Goal: Information Seeking & Learning: Learn about a topic

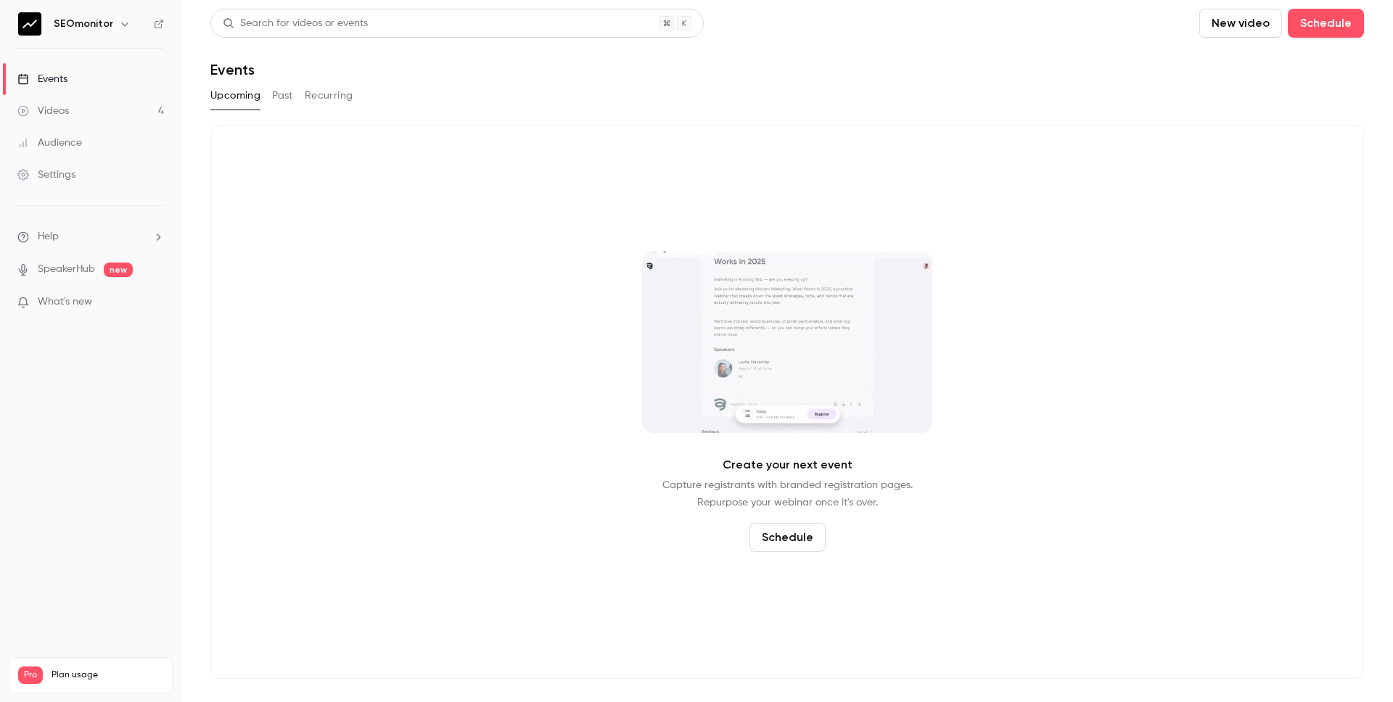
click at [114, 107] on link "Videos 4" at bounding box center [90, 111] width 181 height 32
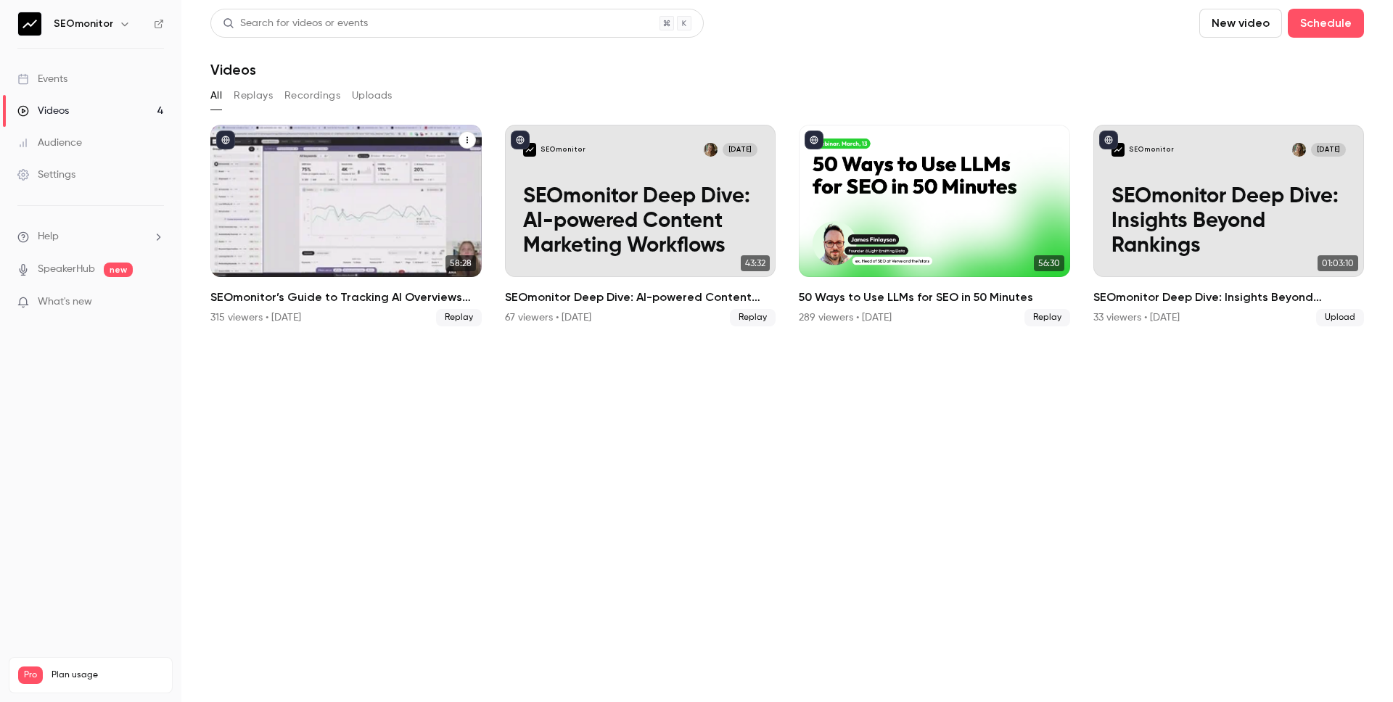
click at [385, 297] on h2 "SEOmonitor’s Guide to Tracking AI Overviews and AI Search" at bounding box center [345, 297] width 271 height 17
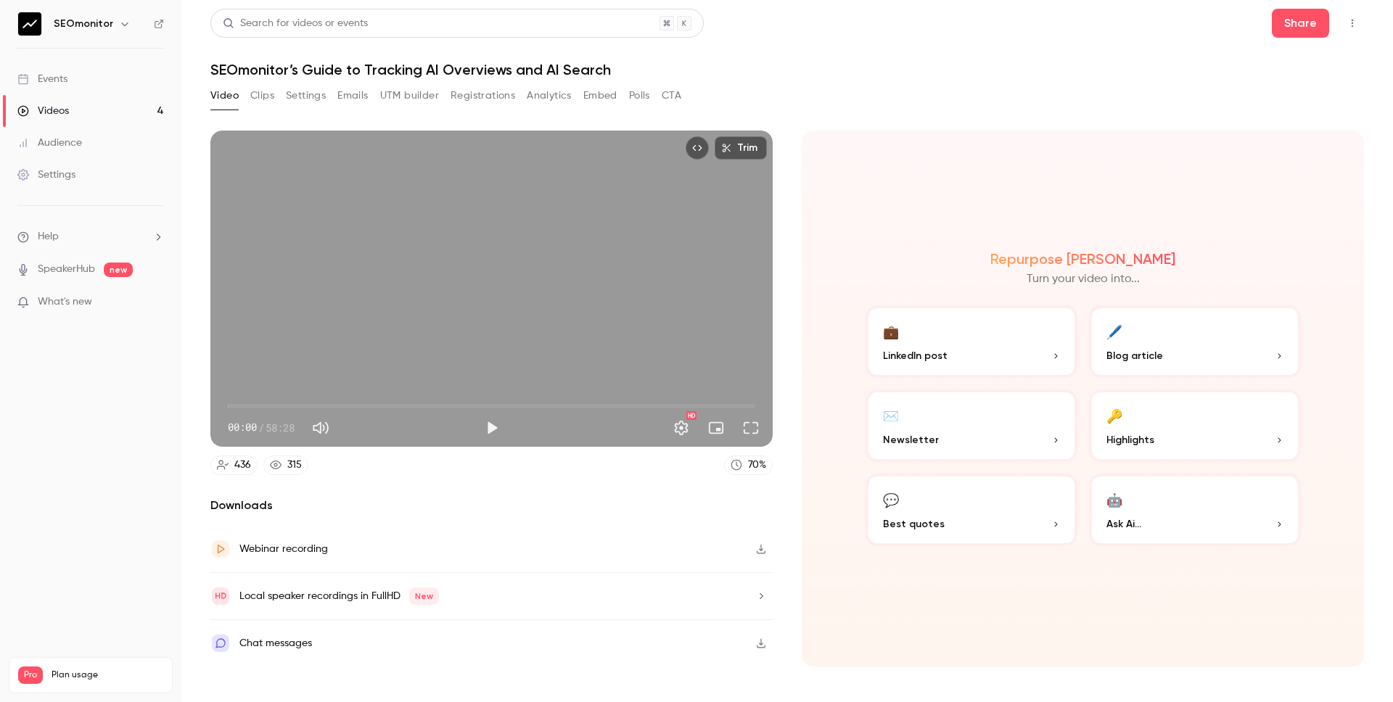
click at [546, 98] on button "Analytics" at bounding box center [549, 95] width 45 height 23
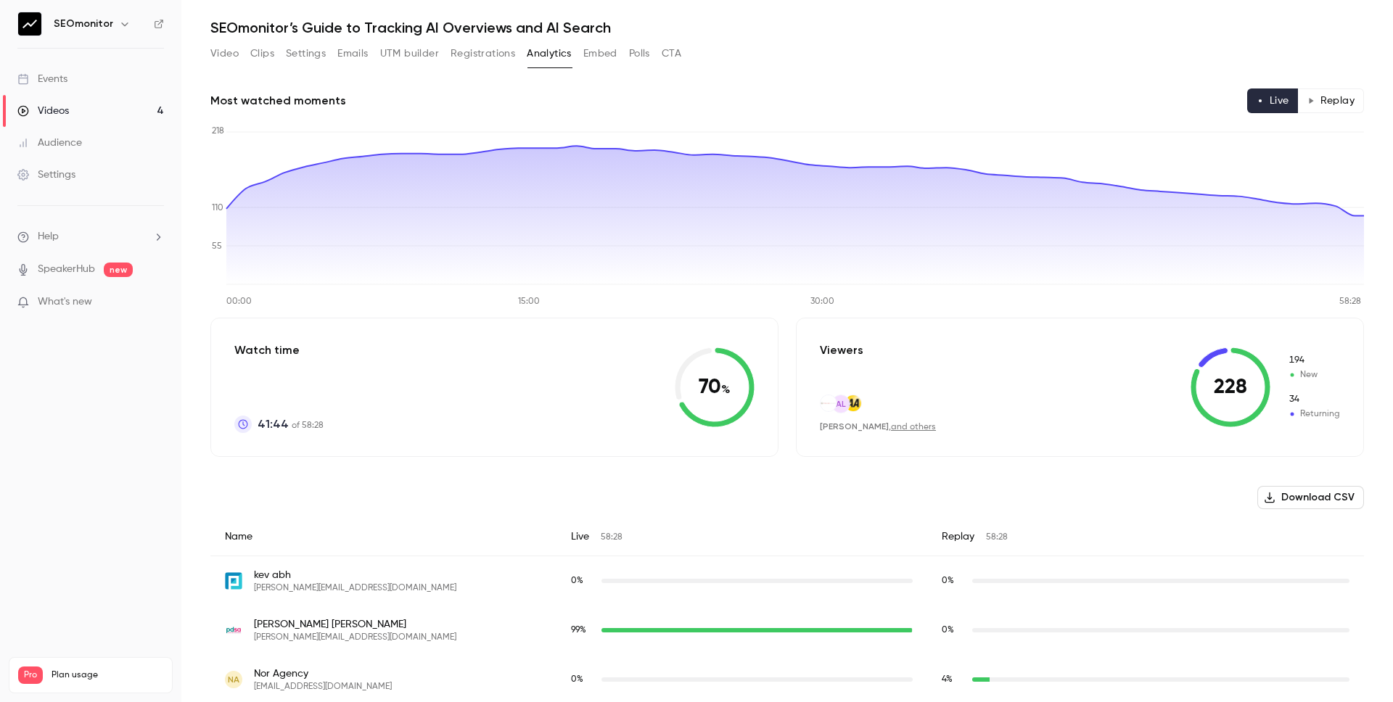
scroll to position [43, 0]
click at [474, 49] on button "Registrations" at bounding box center [483, 52] width 65 height 23
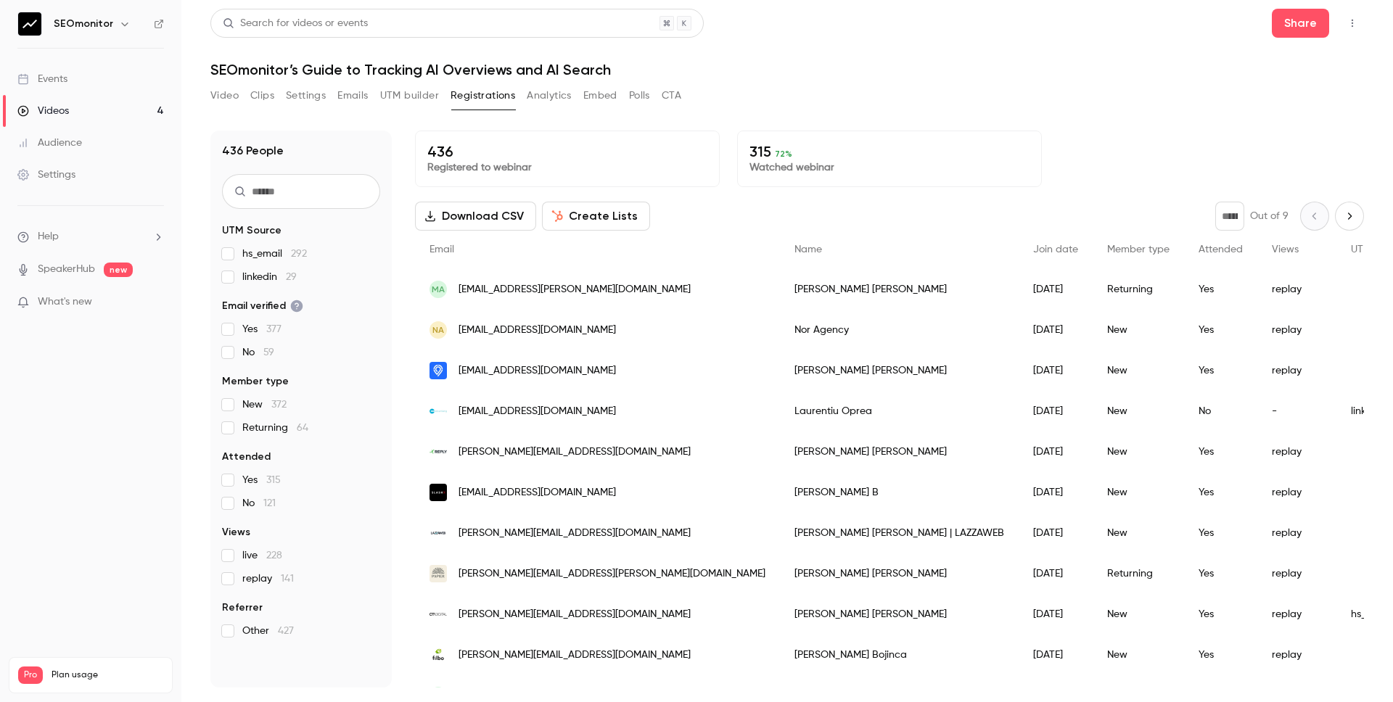
click at [345, 190] on input "text" at bounding box center [301, 191] width 158 height 35
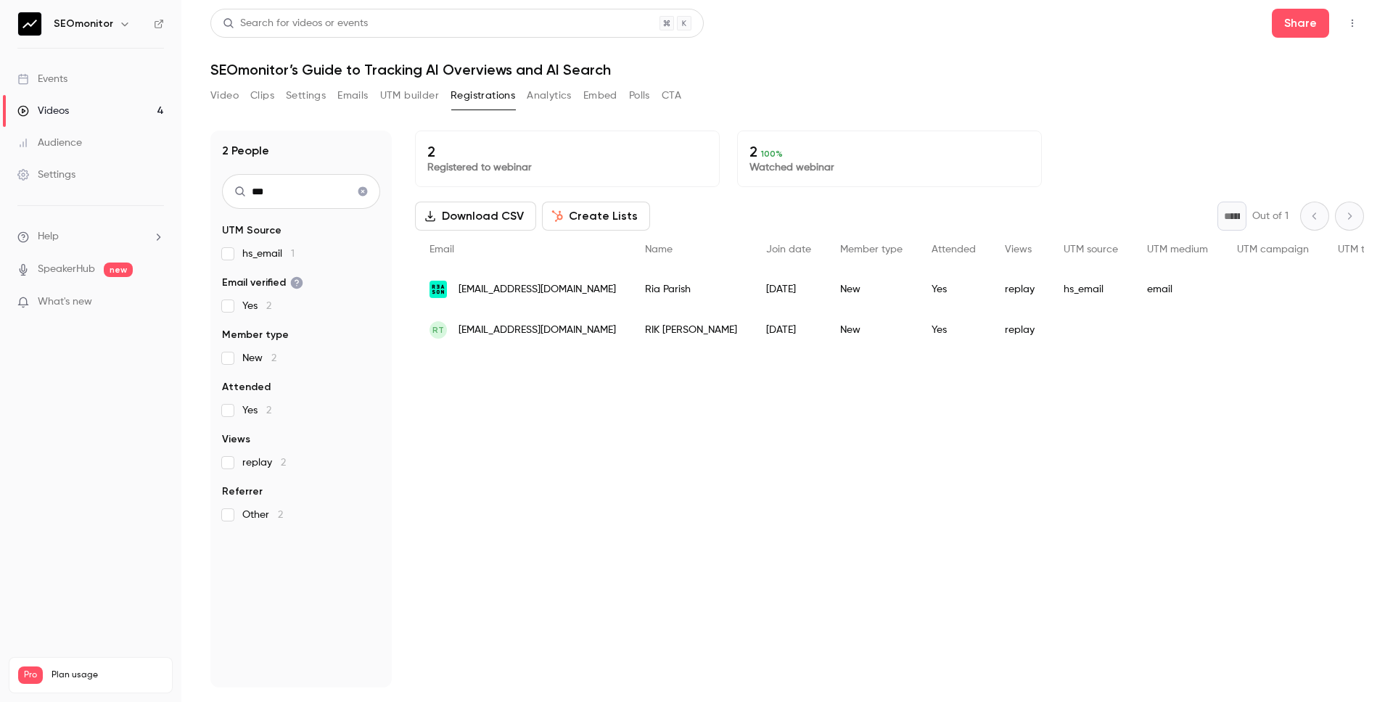
type input "***"
click at [563, 337] on div "RT [EMAIL_ADDRESS][DOMAIN_NAME]" at bounding box center [522, 330] width 215 height 41
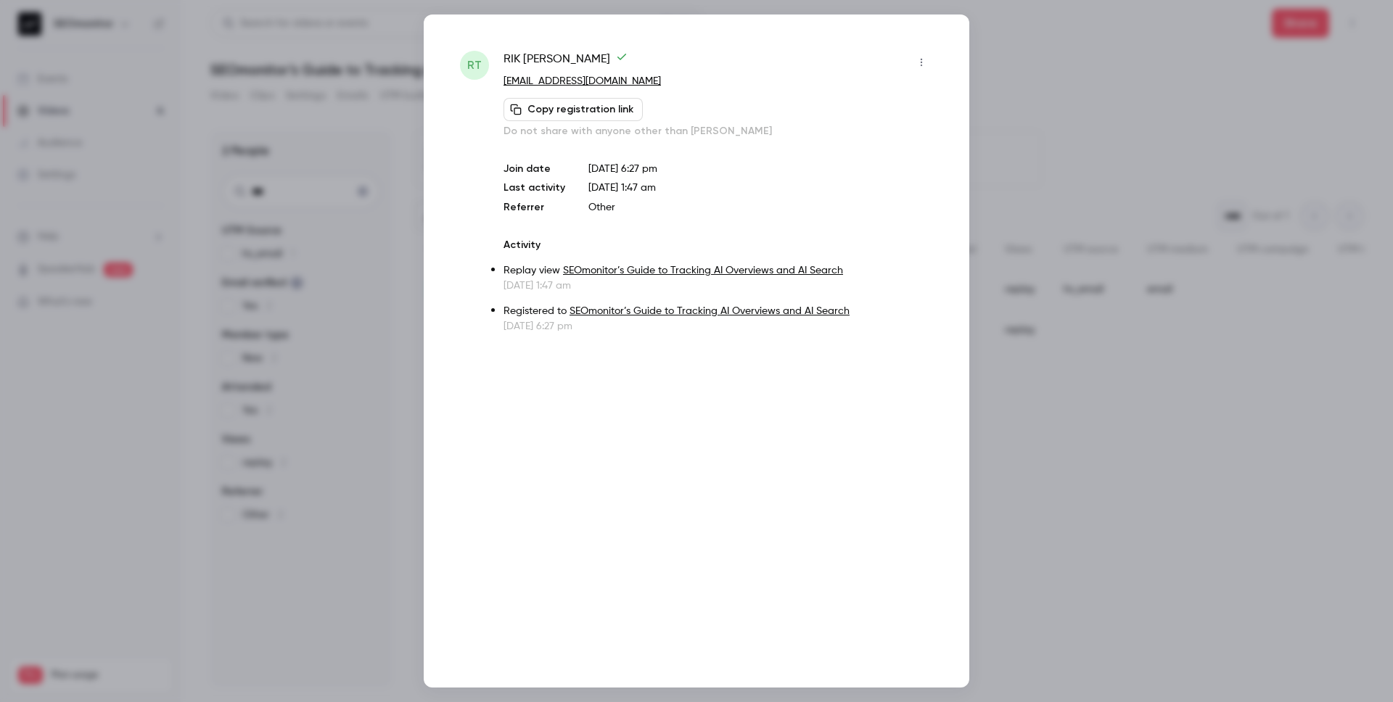
click at [615, 268] on link "SEOmonitor’s Guide to Tracking AI Overviews and AI Search" at bounding box center [703, 271] width 280 height 10
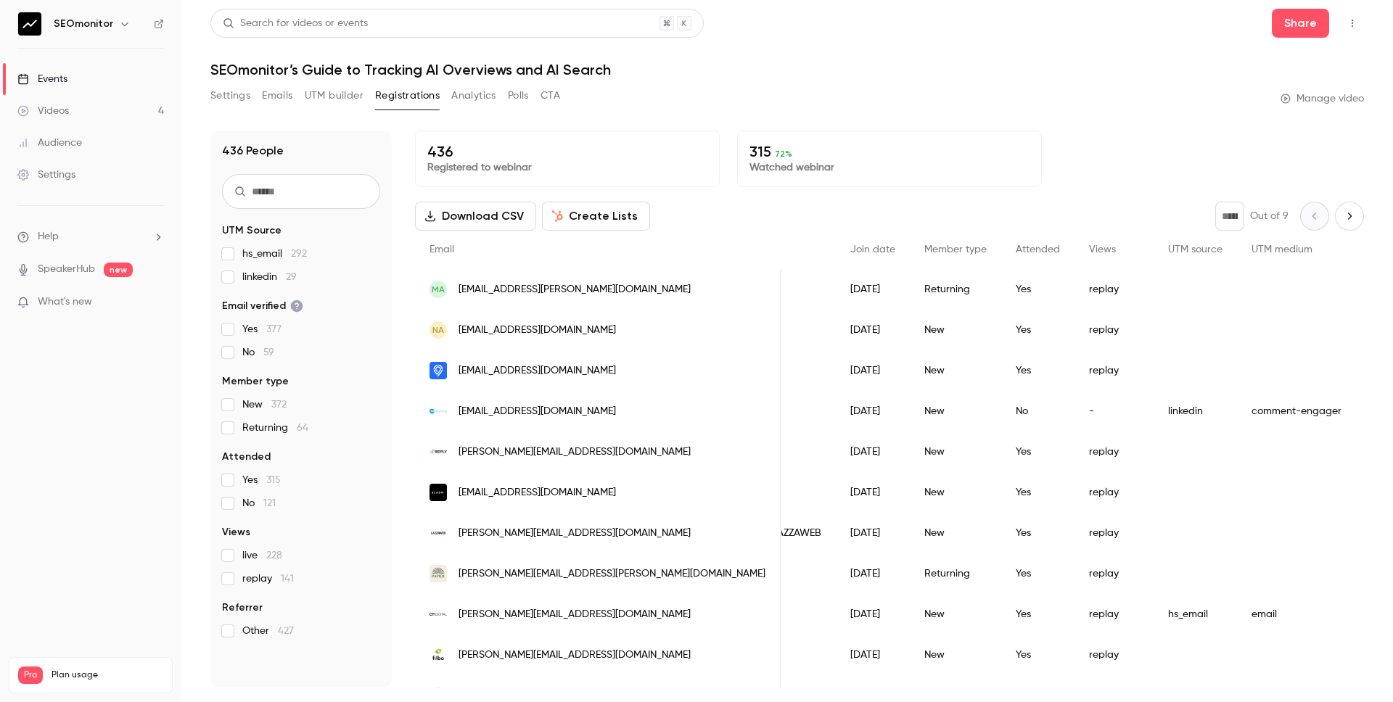
scroll to position [0, 210]
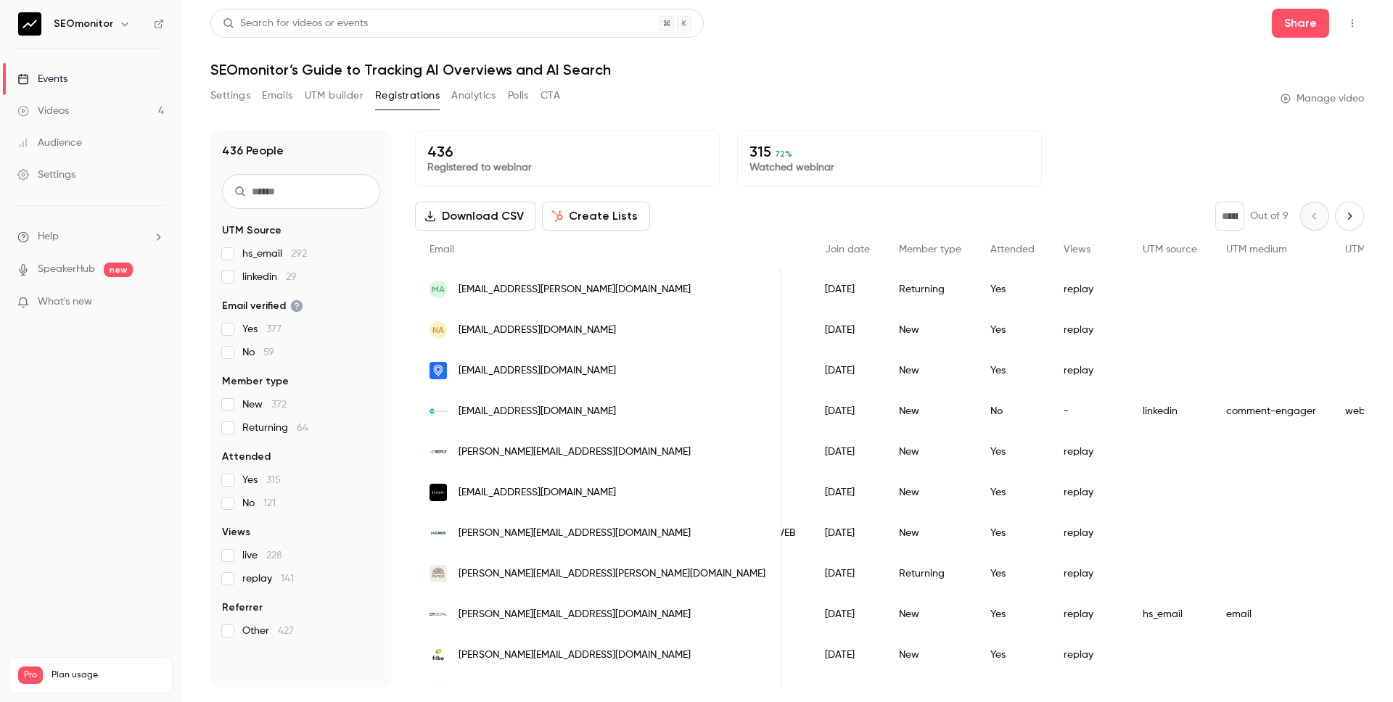
click at [467, 99] on button "Analytics" at bounding box center [473, 95] width 45 height 23
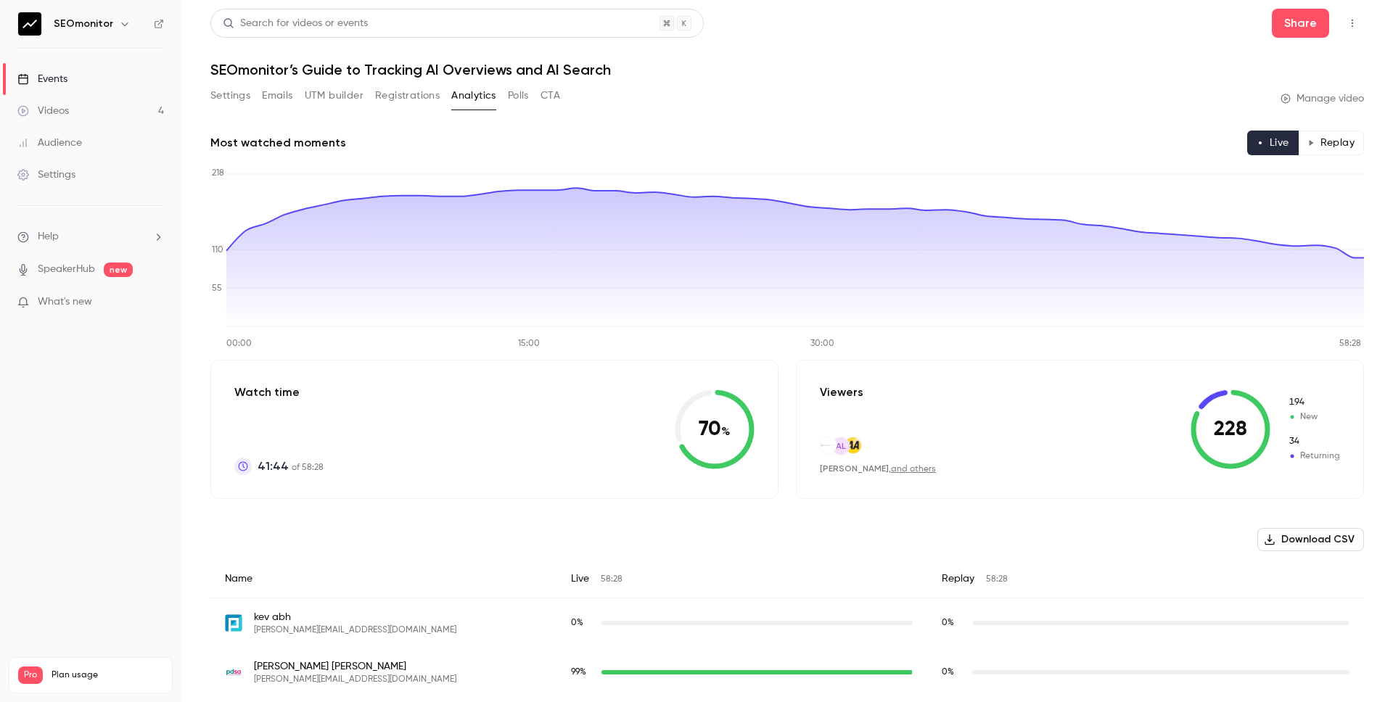
click at [1346, 131] on button "Replay" at bounding box center [1331, 143] width 66 height 25
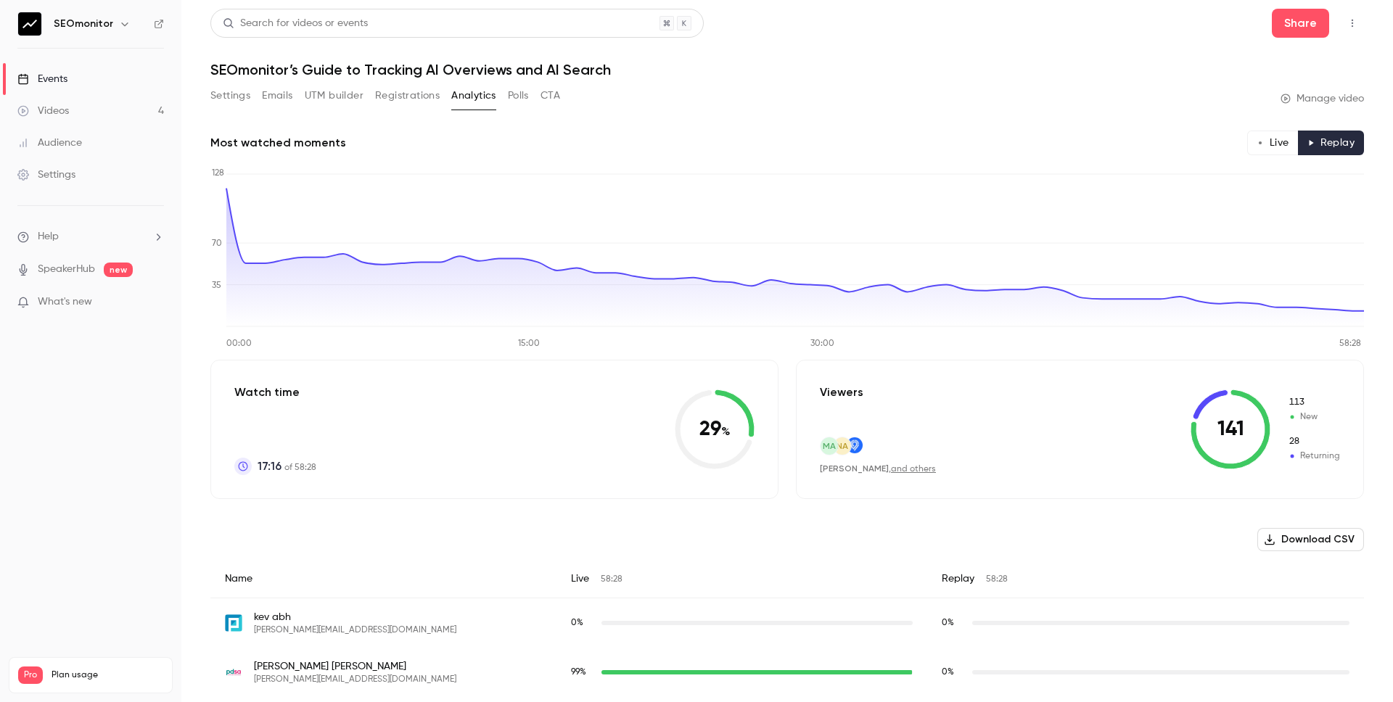
type button "replay"
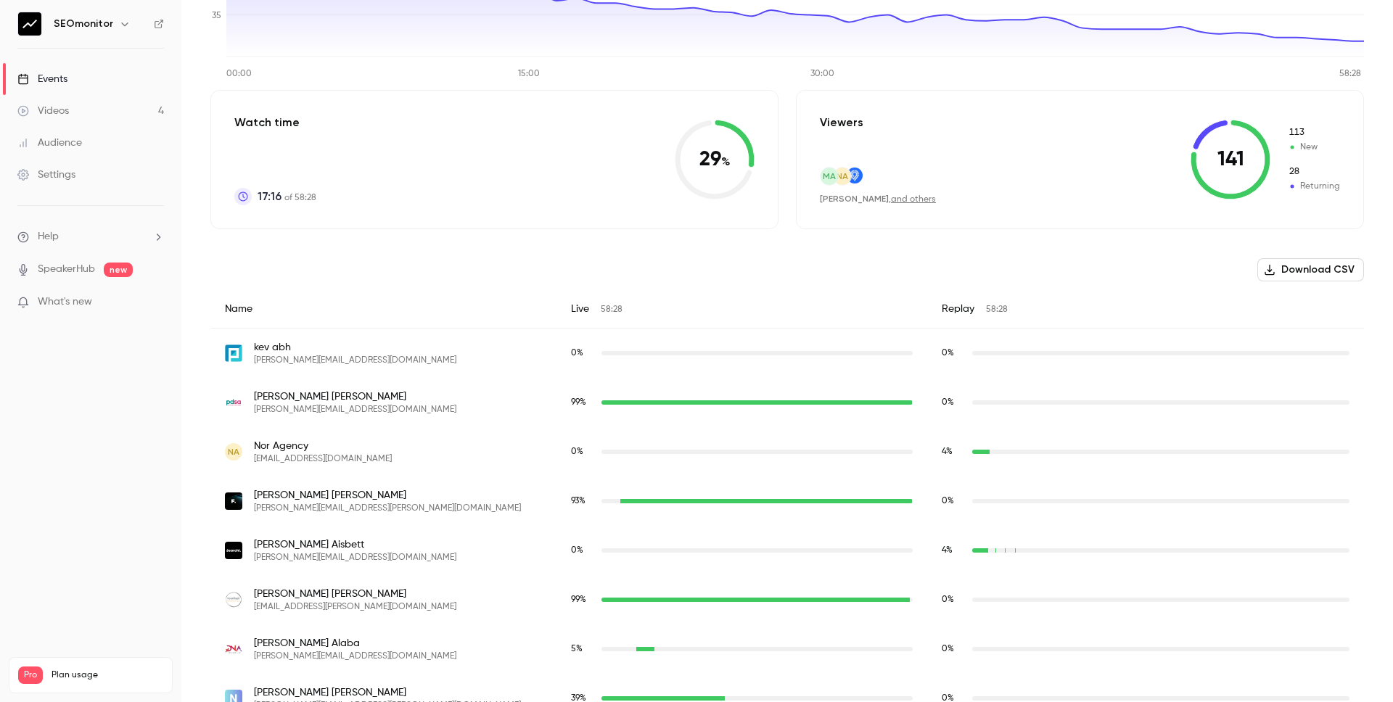
scroll to position [462, 0]
